Goal: Task Accomplishment & Management: Use online tool/utility

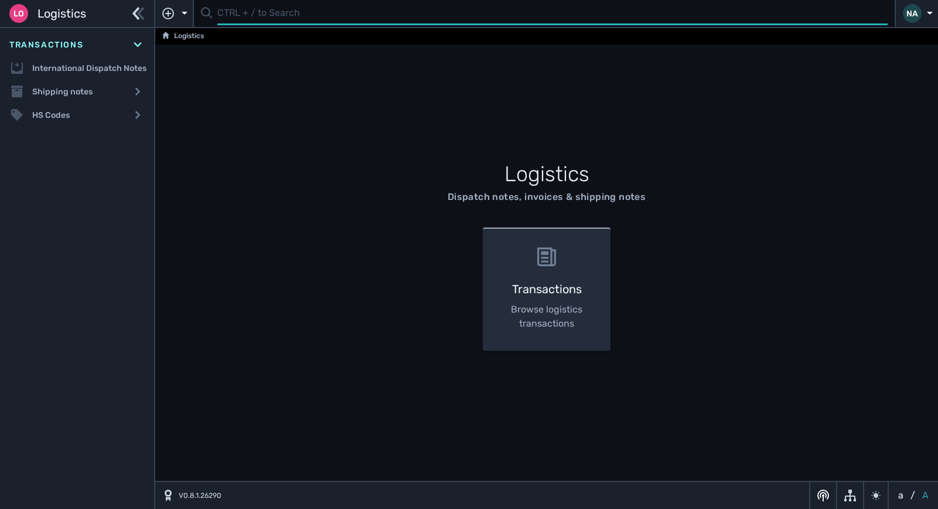
click at [246, 13] on input "text" at bounding box center [552, 13] width 671 height 23
type input "1106566"
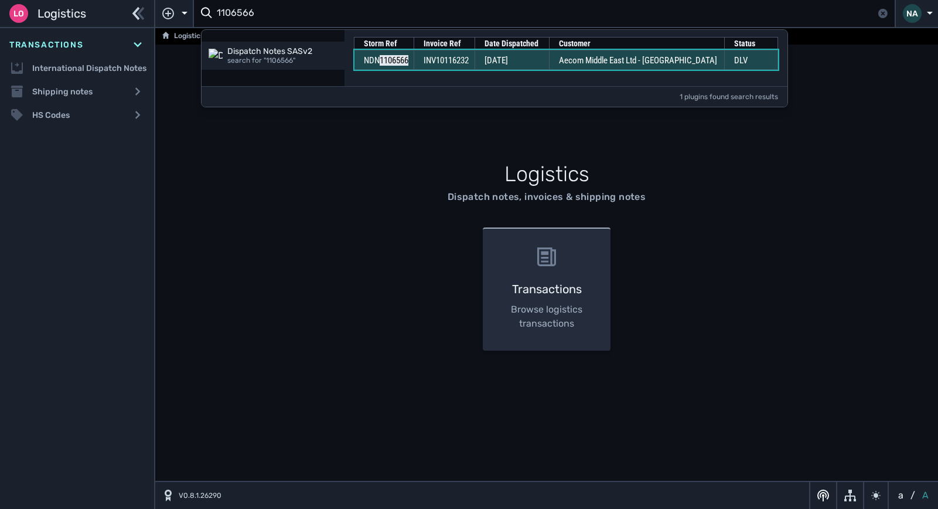
click at [508, 62] on span "[DATE]" at bounding box center [496, 60] width 23 height 11
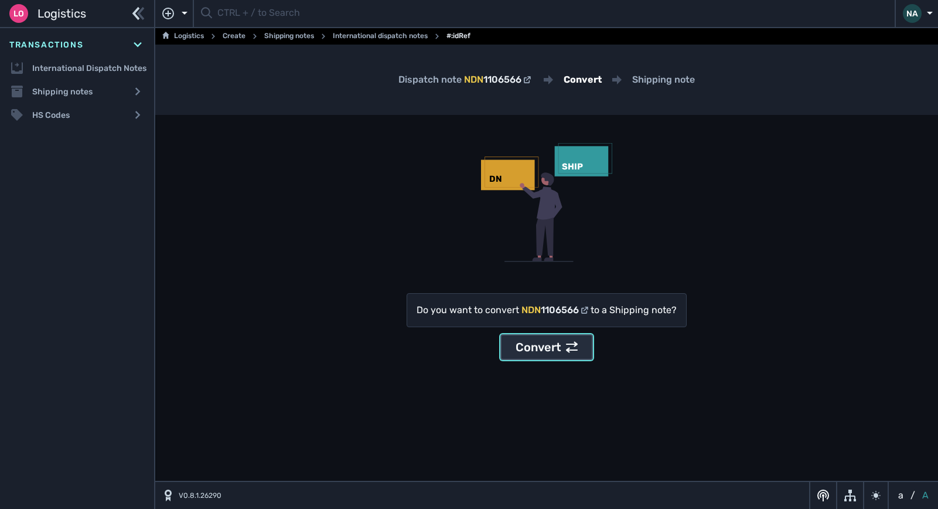
click at [526, 353] on div "Convert" at bounding box center [547, 347] width 62 height 18
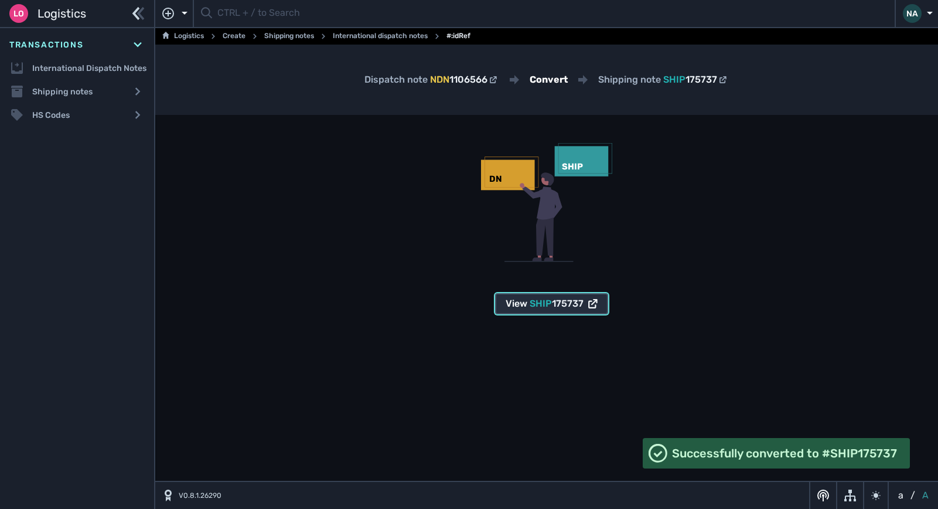
click at [548, 295] on button "View SHIP 175737" at bounding box center [551, 303] width 113 height 21
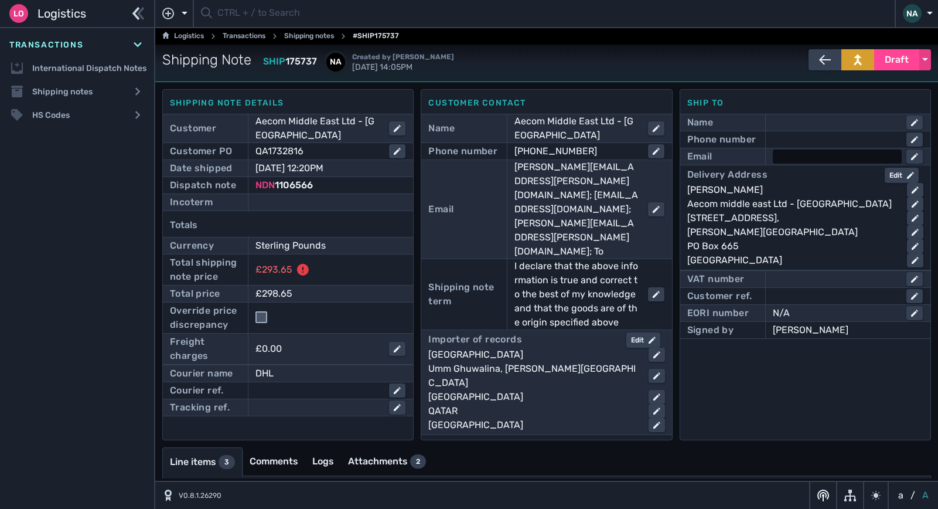
click at [791, 155] on div at bounding box center [837, 156] width 129 height 14
type input "mea_procurement@aecom.com"
click at [791, 133] on div at bounding box center [837, 139] width 129 height 14
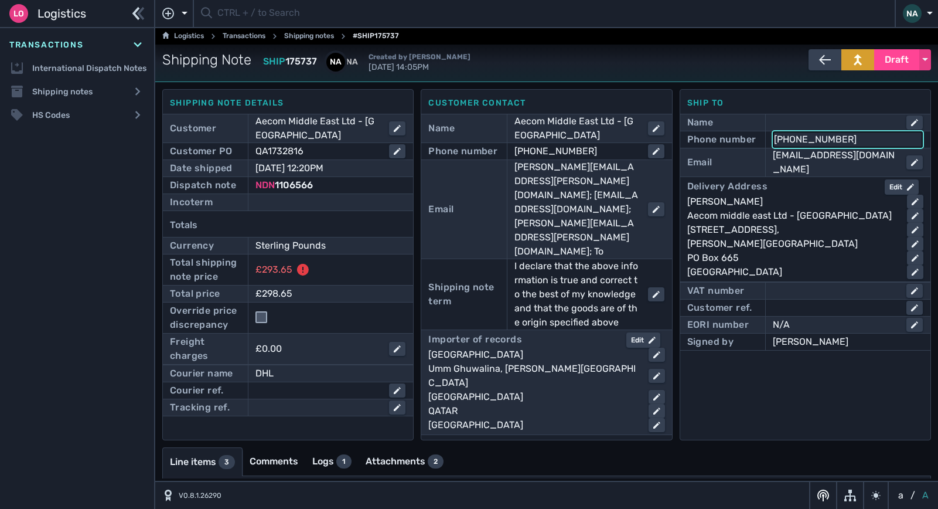
type input "+974 4407 9000"
click at [848, 202] on div "Abigail Cerapion" at bounding box center [793, 202] width 210 height 14
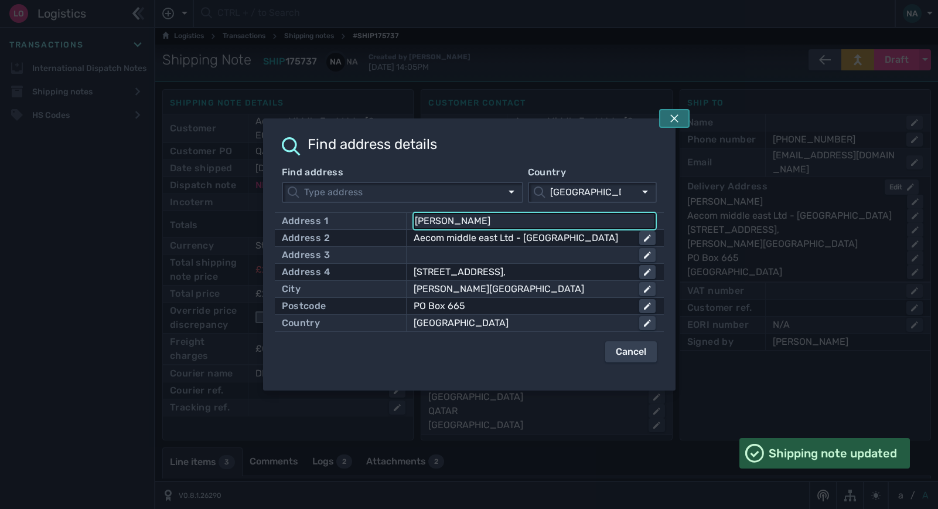
click at [672, 114] on icon at bounding box center [674, 118] width 9 height 9
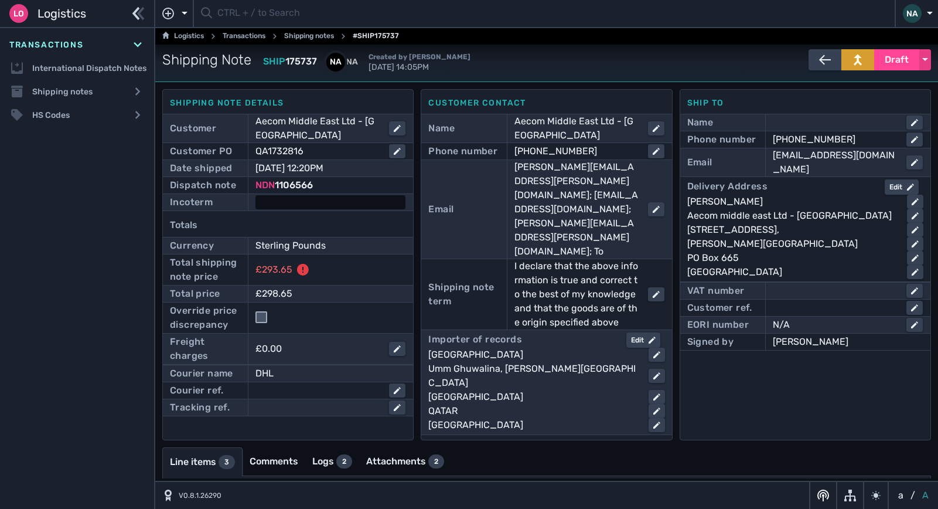
click at [319, 198] on div at bounding box center [331, 202] width 150 height 14
click at [319, 200] on select "- Ex Works - EXW Free Carrier - FCA Carriage Paid To - CPT Carriage Insurance P…" at bounding box center [341, 203] width 169 height 16
click at [350, 205] on select "- Ex Works - EXW Free Carrier - FCA Carriage Paid To - CPT Carriage Insurance P…" at bounding box center [341, 203] width 169 height 16
select select "[object Object]"
click at [257, 195] on select "- Ex Works - EXW Free Carrier - FCA Carriage Paid To - CPT Carriage Insurance P…" at bounding box center [341, 203] width 169 height 16
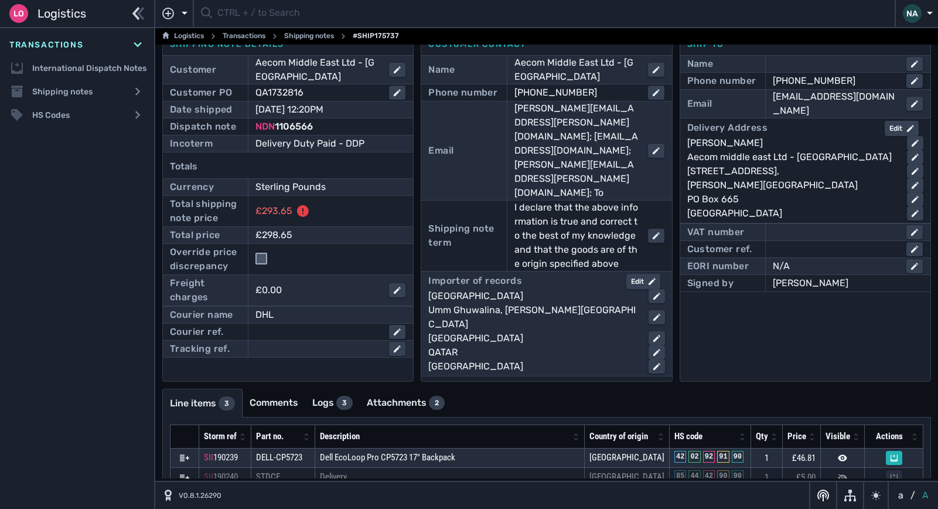
scroll to position [108, 0]
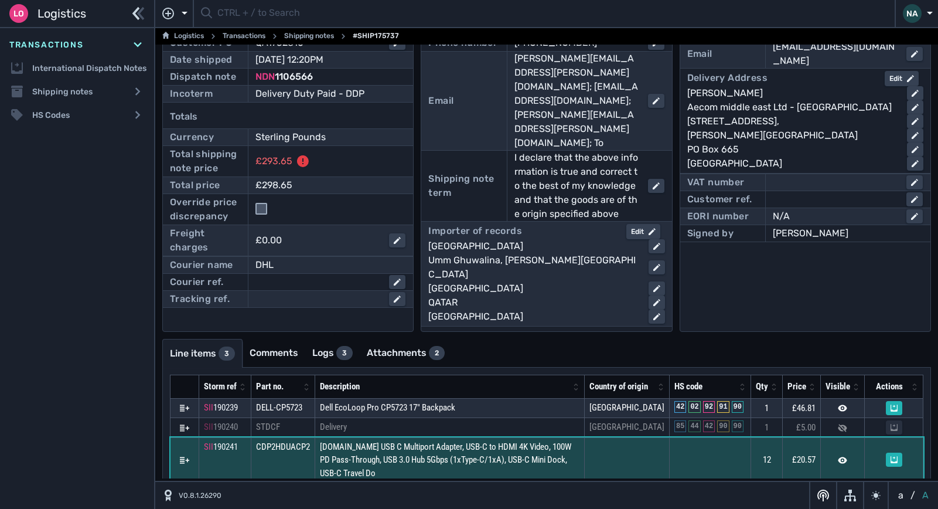
click at [537, 449] on span "StarTech.com USB C Multiport Adapter, USB-C to HDMI 4K Video, 100W PD Pass-Thro…" at bounding box center [445, 459] width 251 height 37
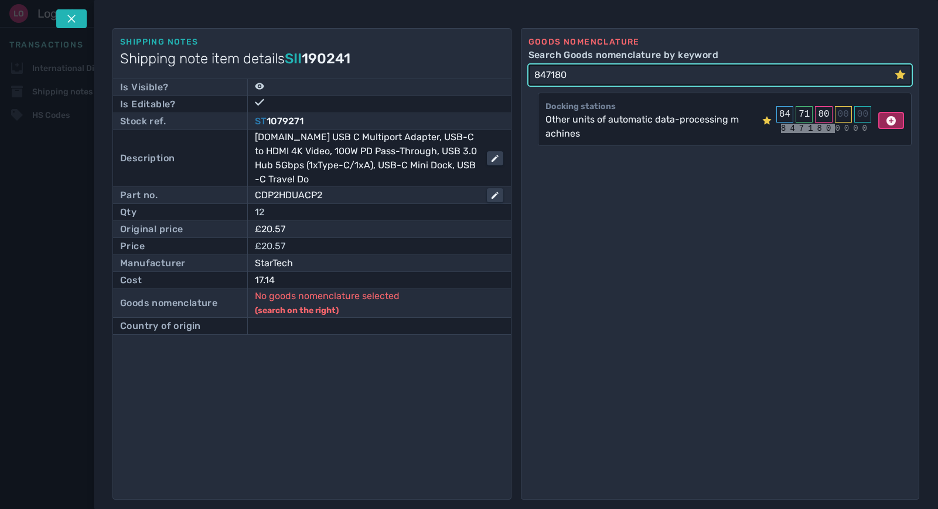
type input "847180"
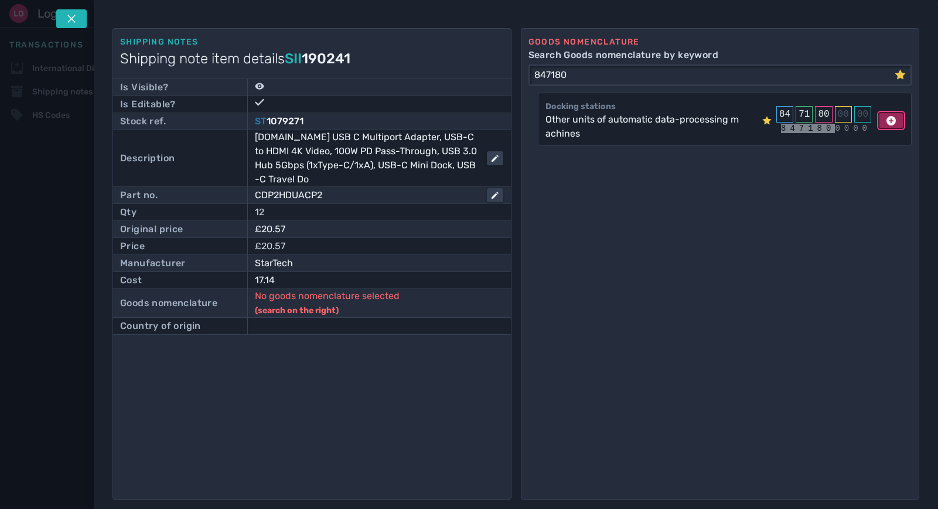
click at [887, 124] on icon at bounding box center [891, 120] width 9 height 9
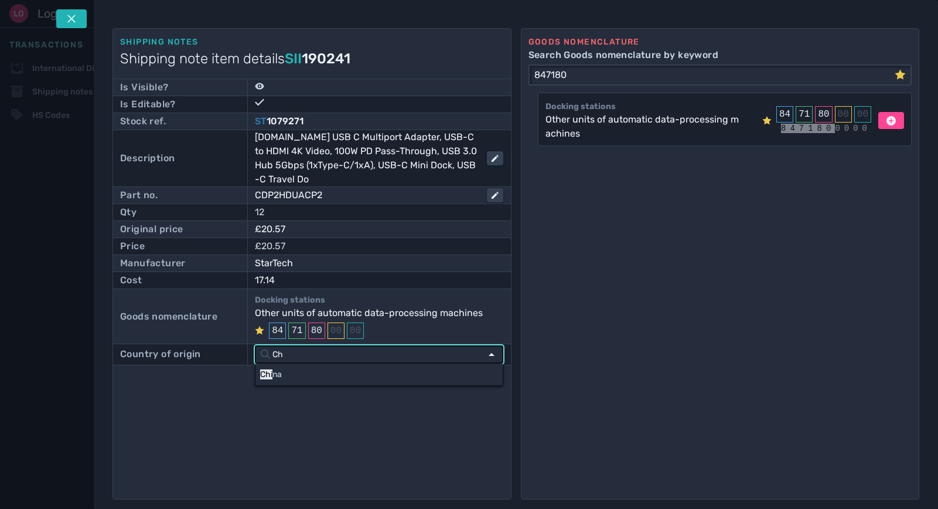
type input "C"
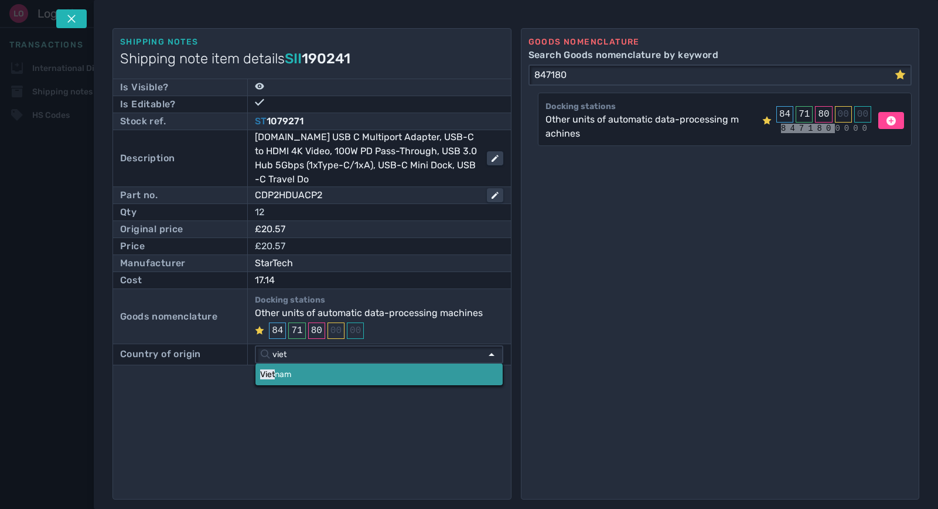
click at [290, 378] on link "Viet nam" at bounding box center [379, 374] width 247 height 22
type input "Vietnam"
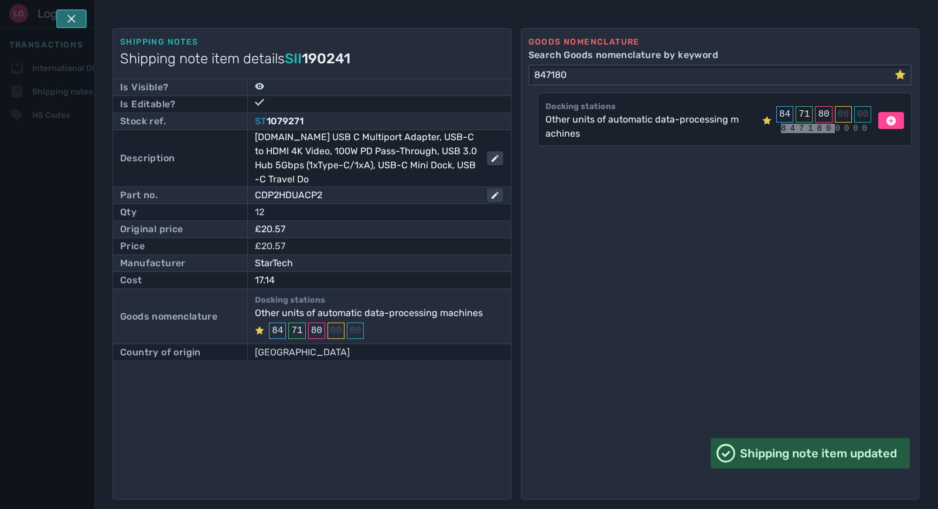
click at [75, 16] on icon at bounding box center [71, 18] width 9 height 9
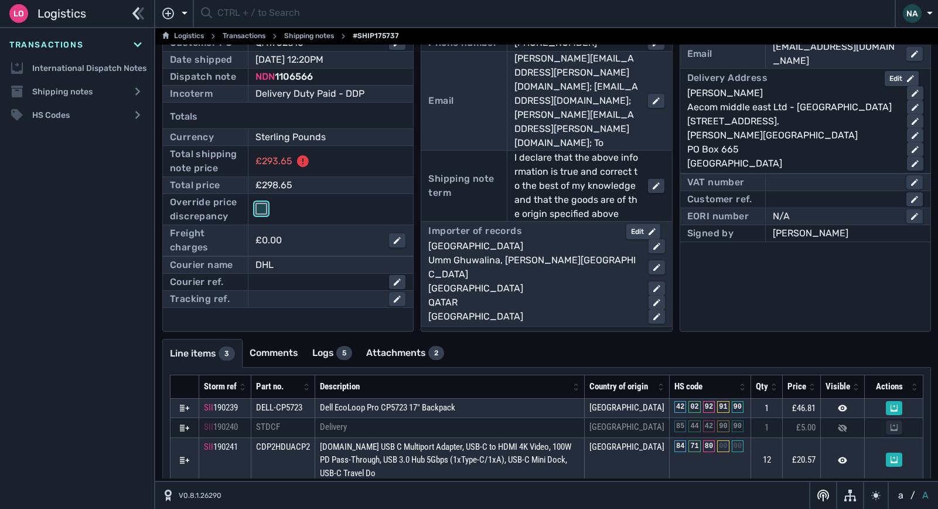
click at [260, 204] on input "checkbox" at bounding box center [262, 209] width 12 height 12
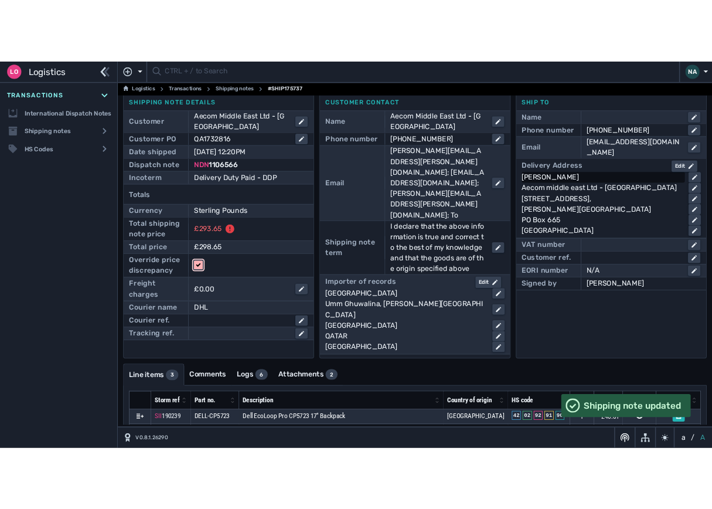
scroll to position [0, 0]
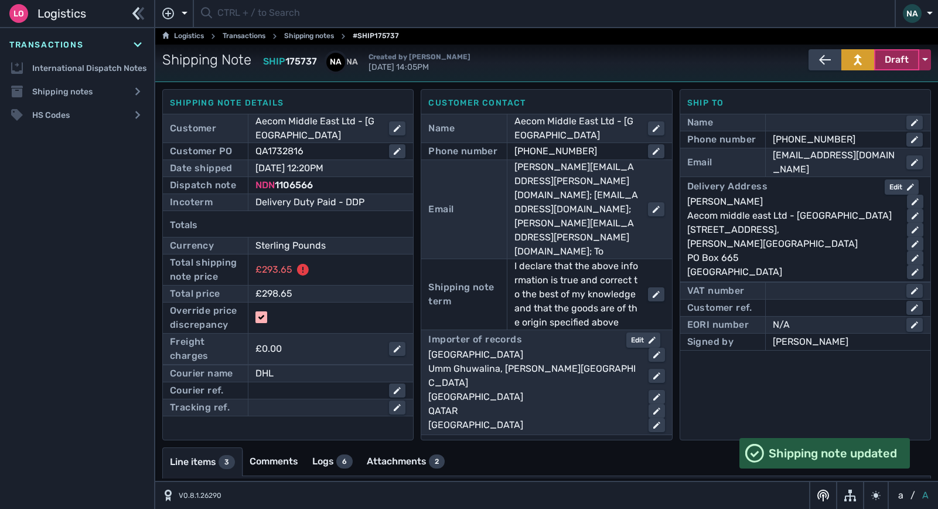
click at [897, 65] on span "Draft" at bounding box center [897, 60] width 24 height 14
click at [868, 85] on div "Dispatched" at bounding box center [874, 84] width 111 height 23
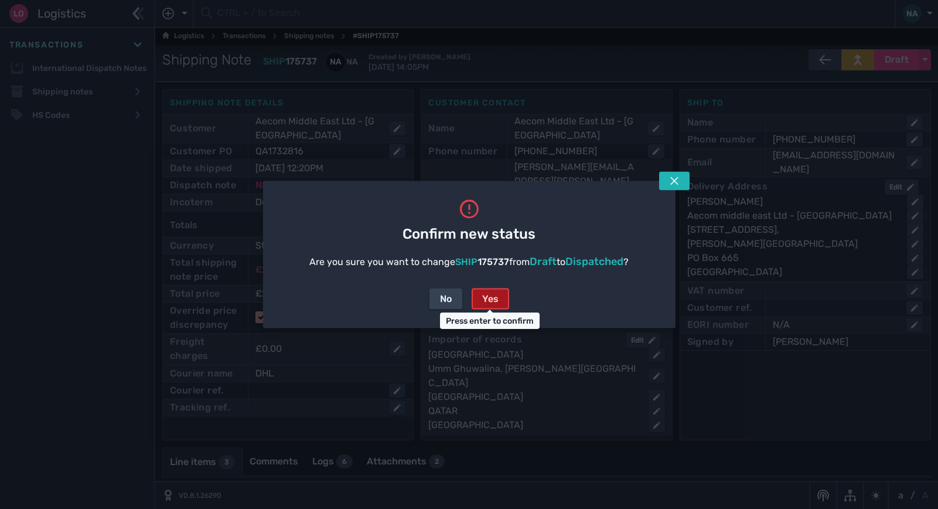
click at [491, 296] on div "Yes" at bounding box center [490, 299] width 16 height 14
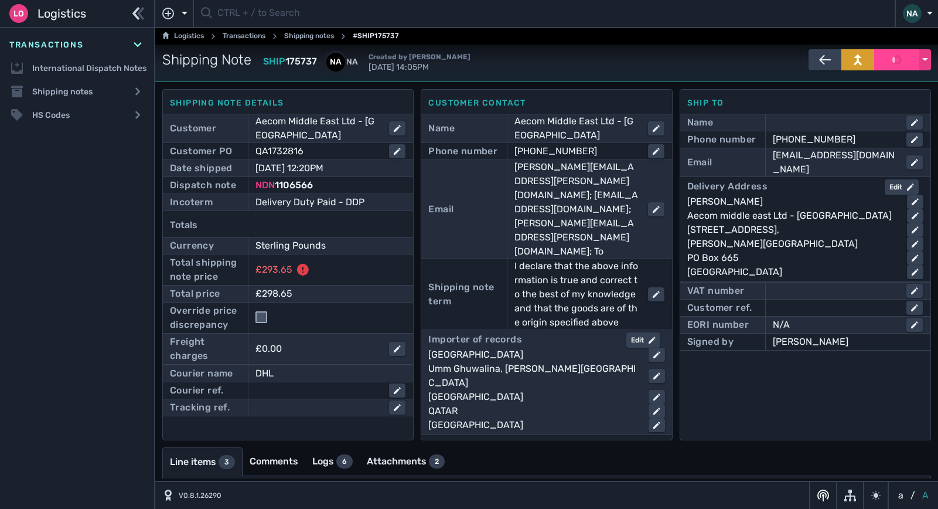
checkbox input "false"
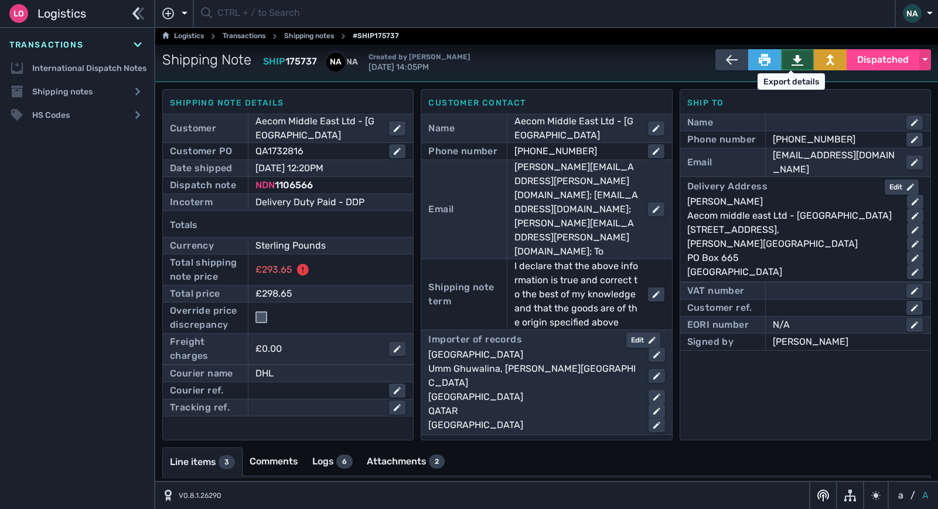
click at [785, 54] on button at bounding box center [797, 59] width 33 height 21
